Goal: Task Accomplishment & Management: Use online tool/utility

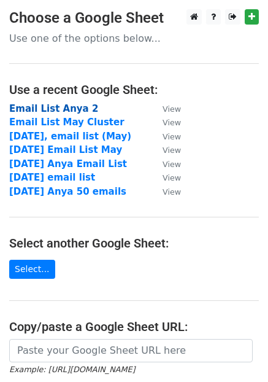
click at [69, 109] on strong "Email List Anya 2" at bounding box center [53, 108] width 89 height 11
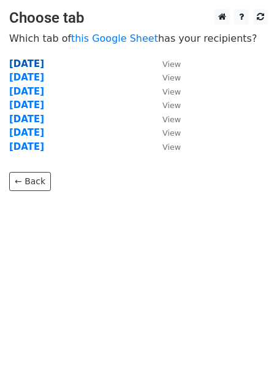
click at [33, 60] on strong "23rd of July" at bounding box center [26, 63] width 35 height 11
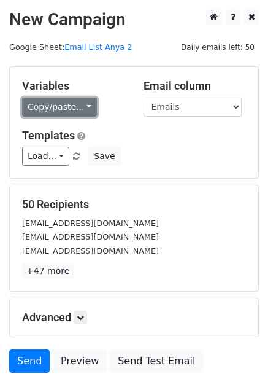
click at [85, 107] on link "Copy/paste..." at bounding box center [59, 107] width 75 height 19
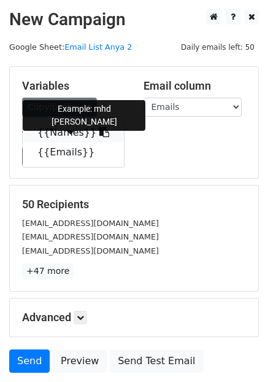
click at [99, 133] on icon at bounding box center [104, 132] width 10 height 10
